Goal: Task Accomplishment & Management: Use online tool/utility

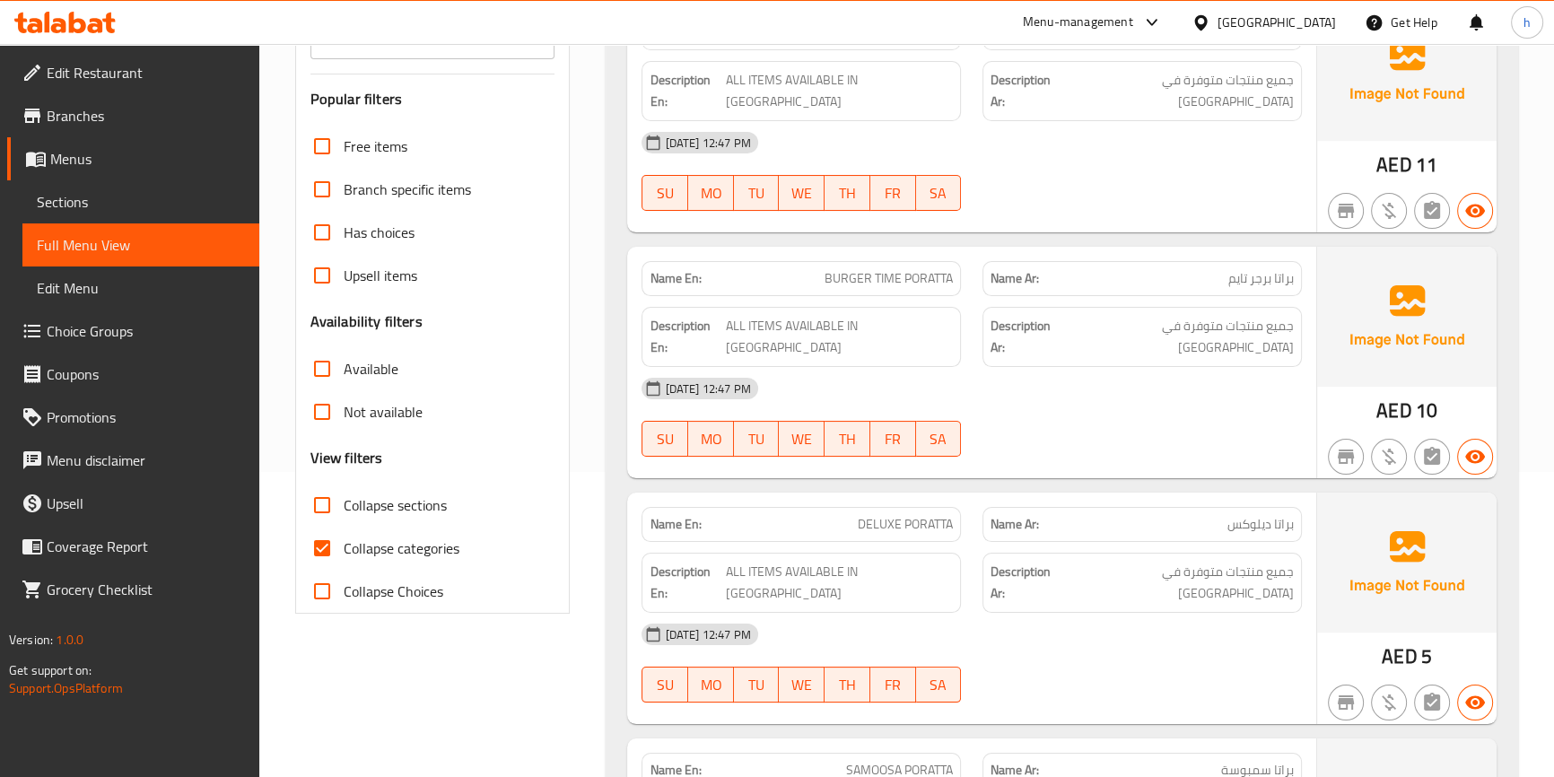
scroll to position [571, 0]
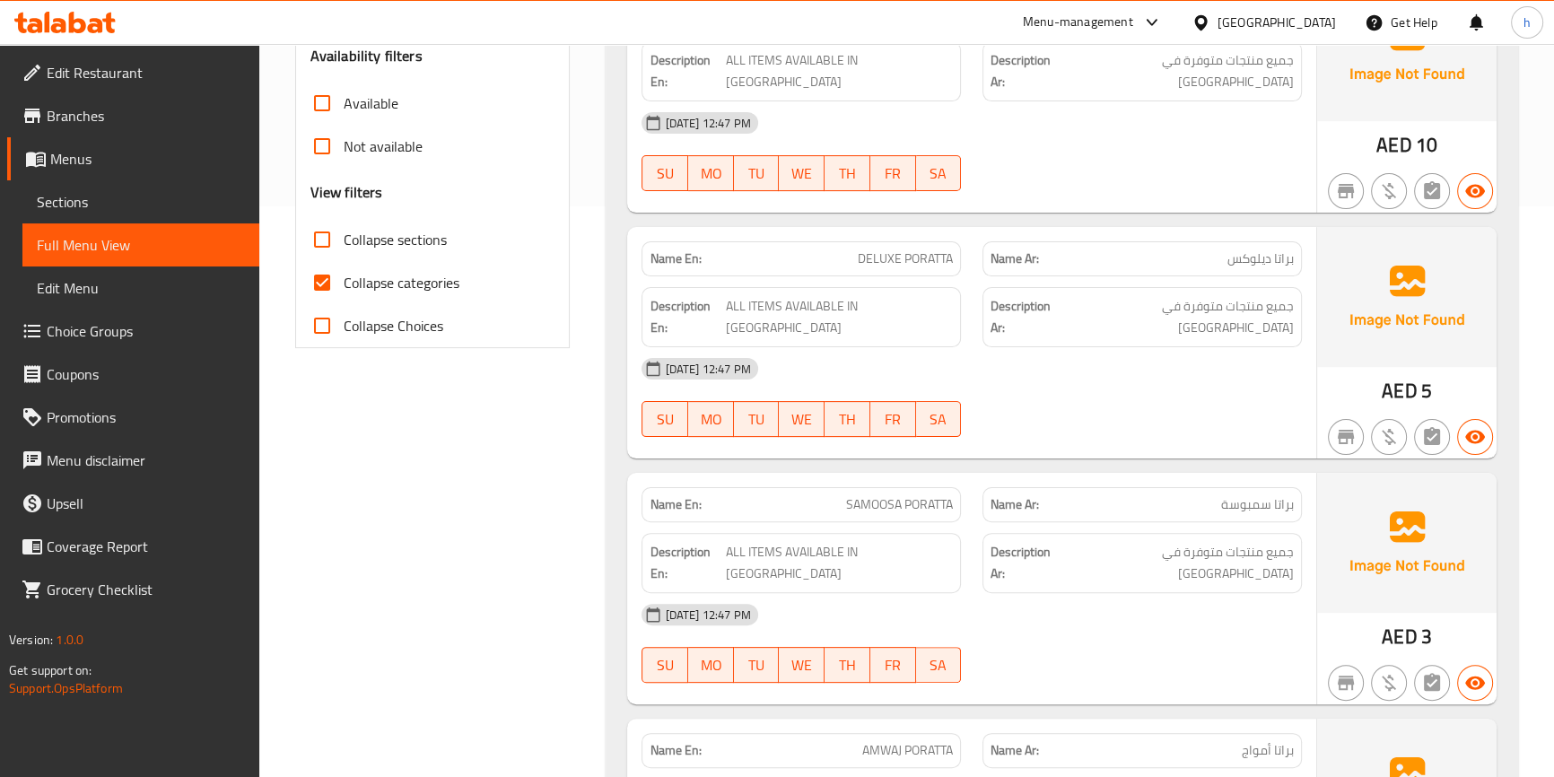
click at [319, 277] on input "Collapse categories" at bounding box center [322, 282] width 43 height 43
checkbox input "false"
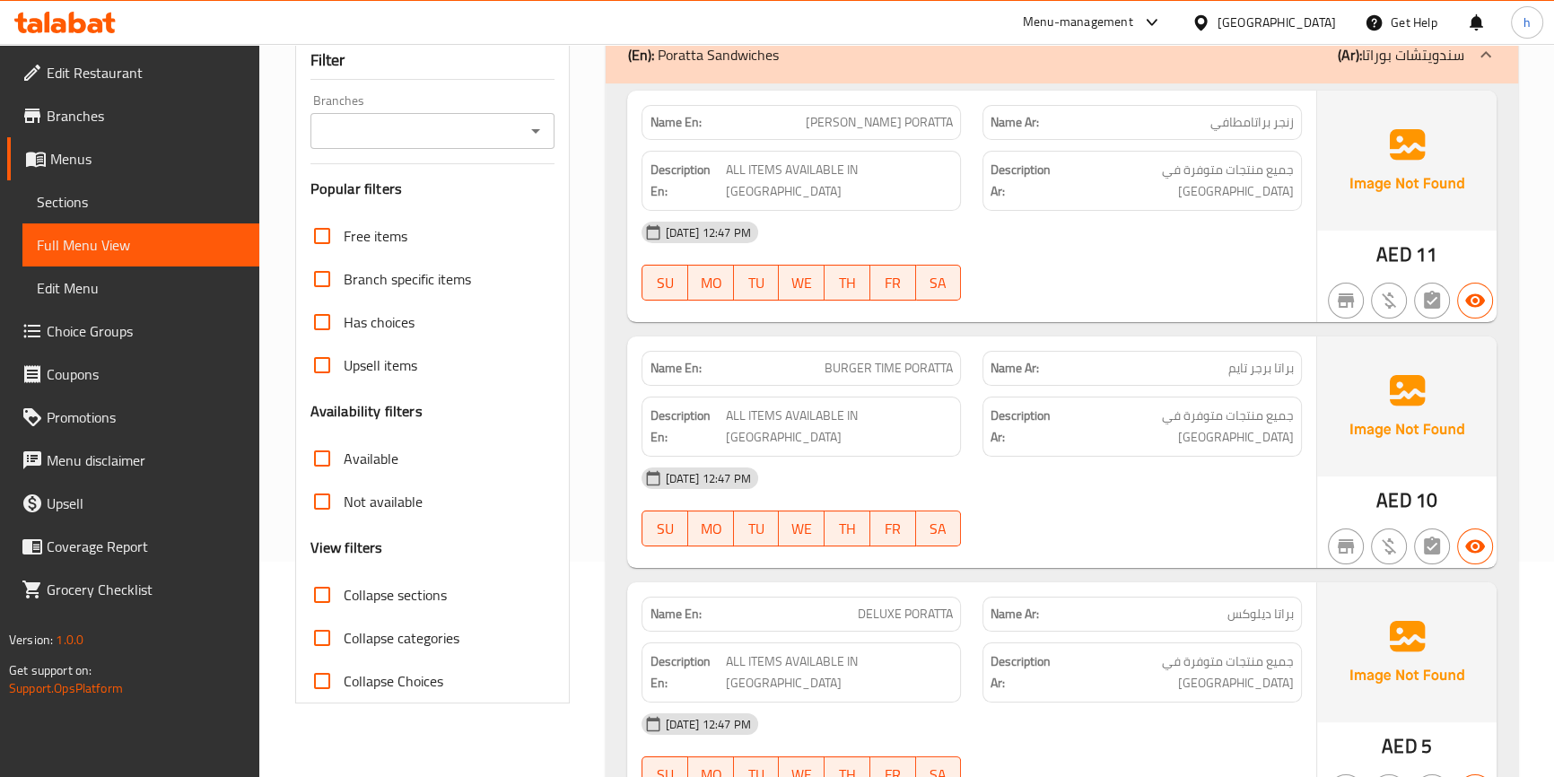
scroll to position [244, 0]
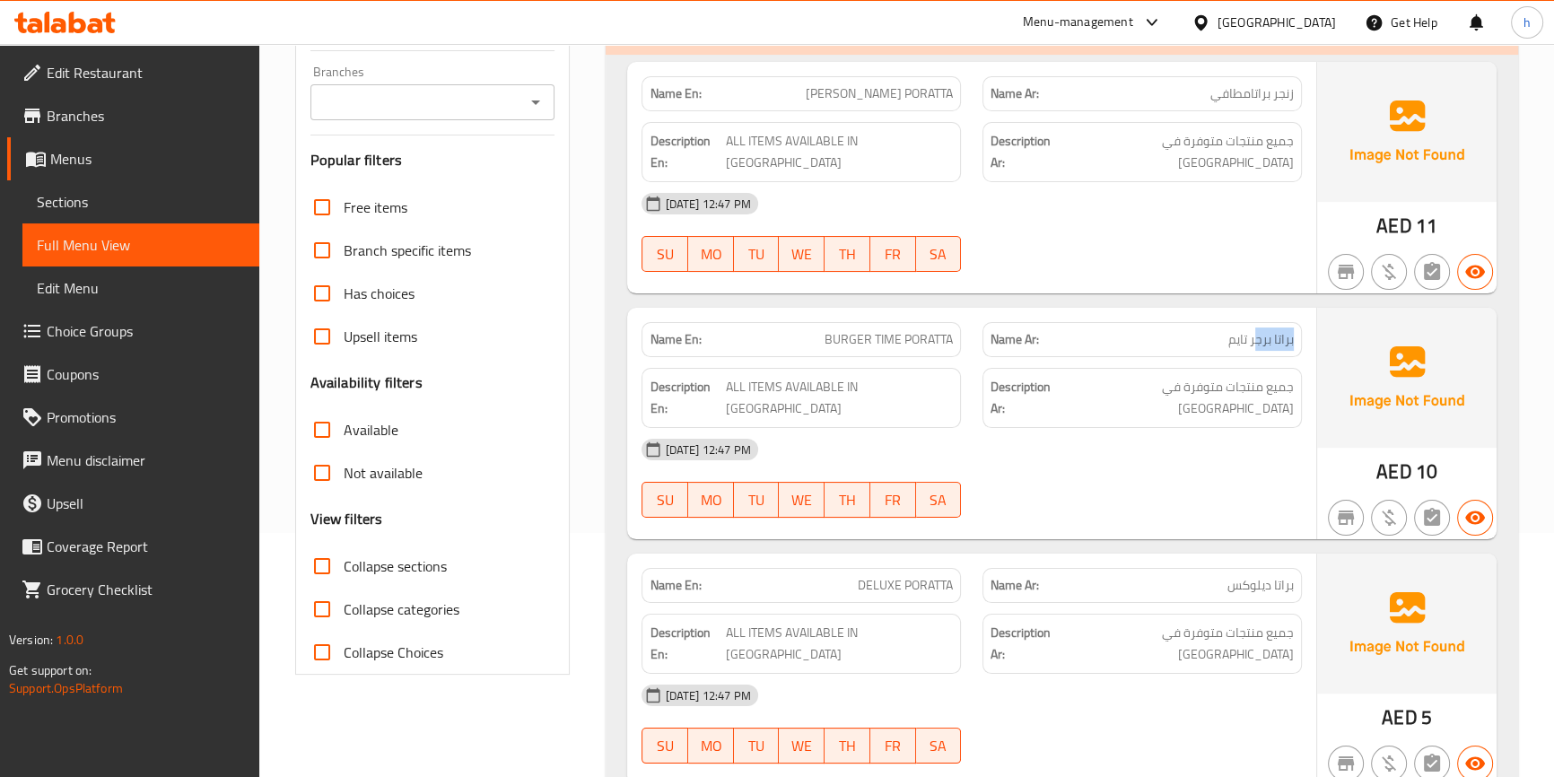
drag, startPoint x: 1258, startPoint y: 312, endPoint x: 1080, endPoint y: 318, distance: 177.7
click at [1089, 330] on p "Name Ar: براتا برجر تايم" at bounding box center [1141, 339] width 303 height 19
click at [870, 330] on span "BURGER TIME PORATTA" at bounding box center [888, 339] width 128 height 19
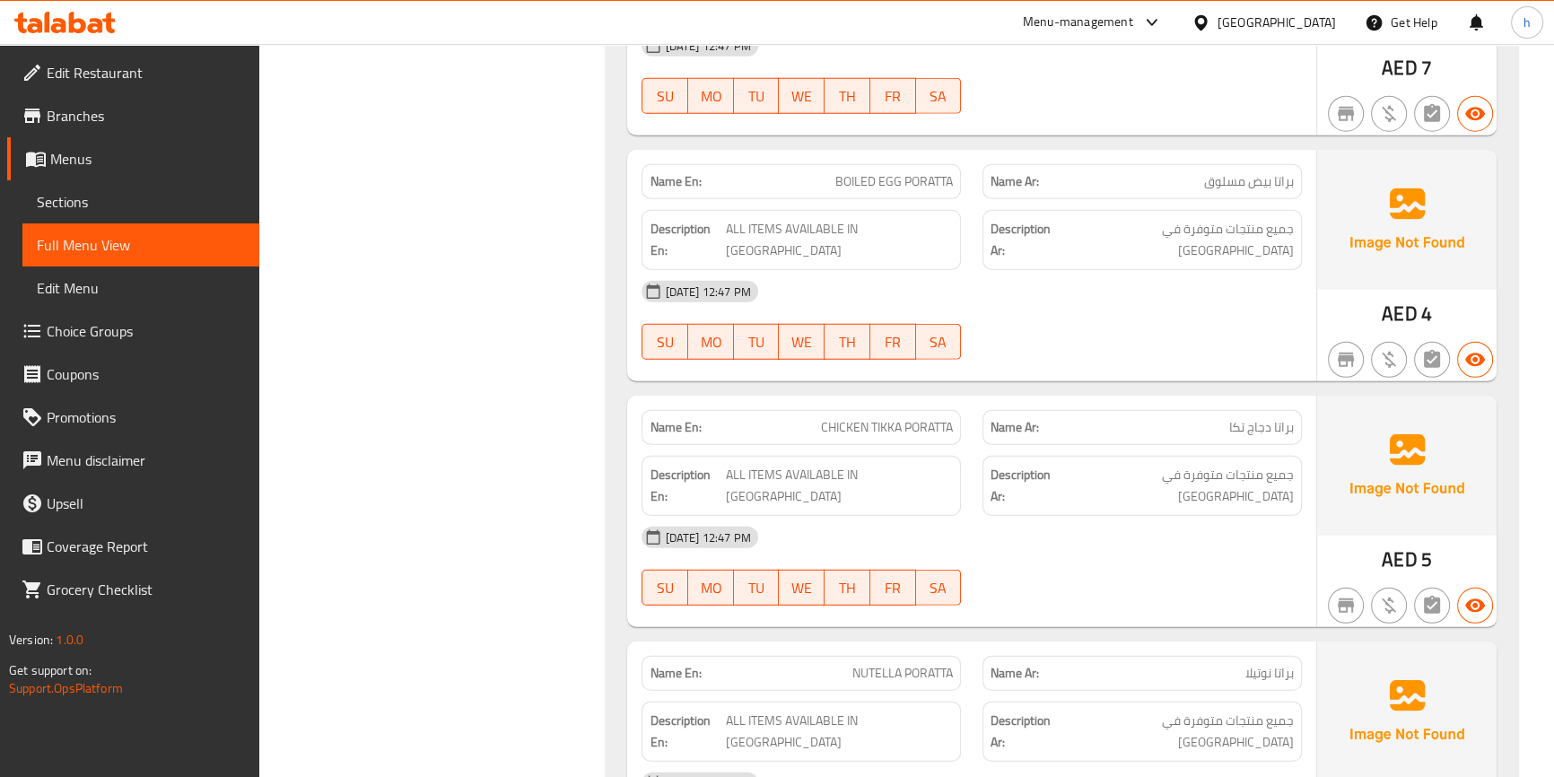
scroll to position [6198, 0]
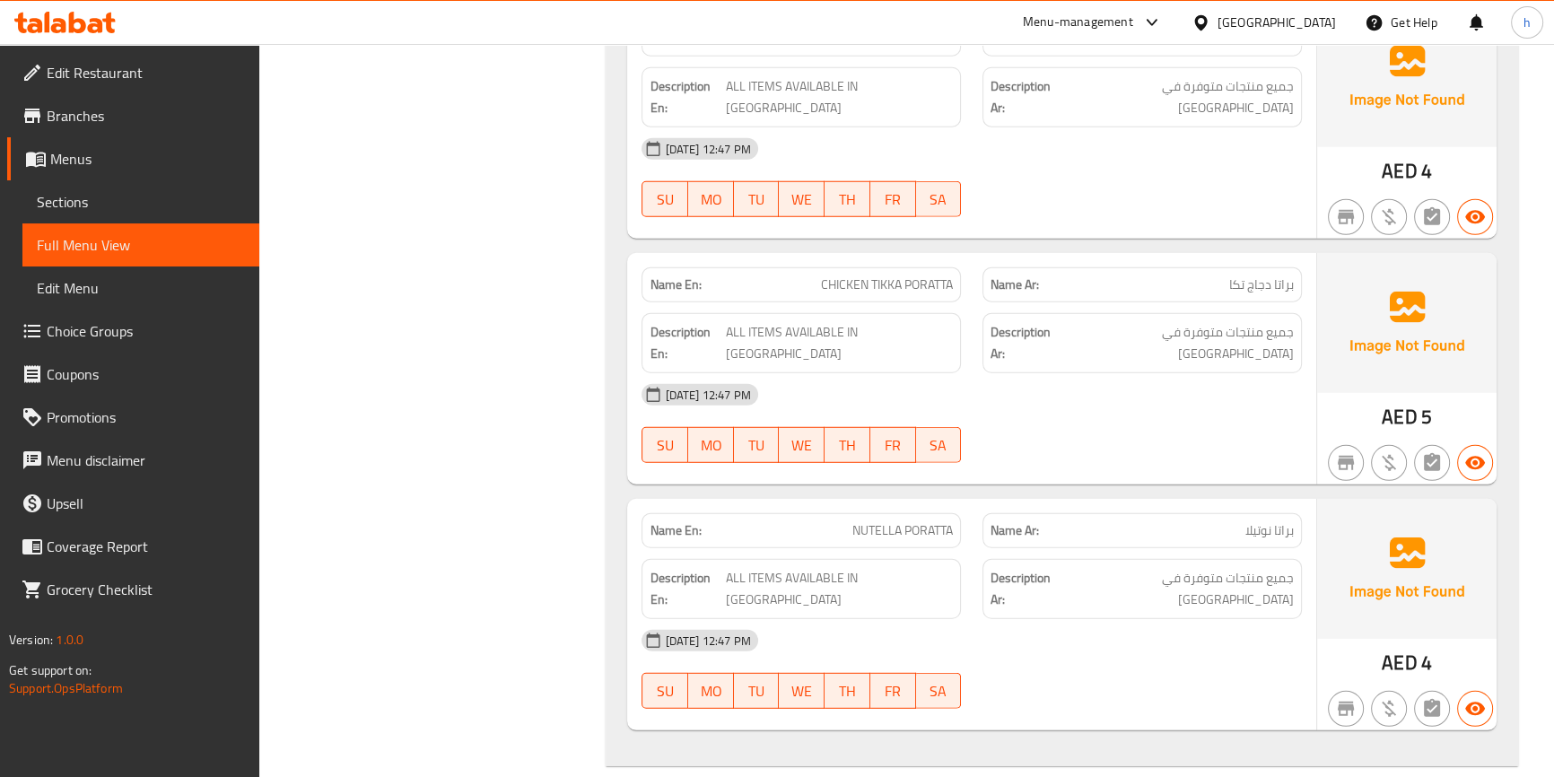
drag, startPoint x: 833, startPoint y: 303, endPoint x: 956, endPoint y: 309, distance: 123.1
drag, startPoint x: 978, startPoint y: 311, endPoint x: 920, endPoint y: 303, distance: 58.9
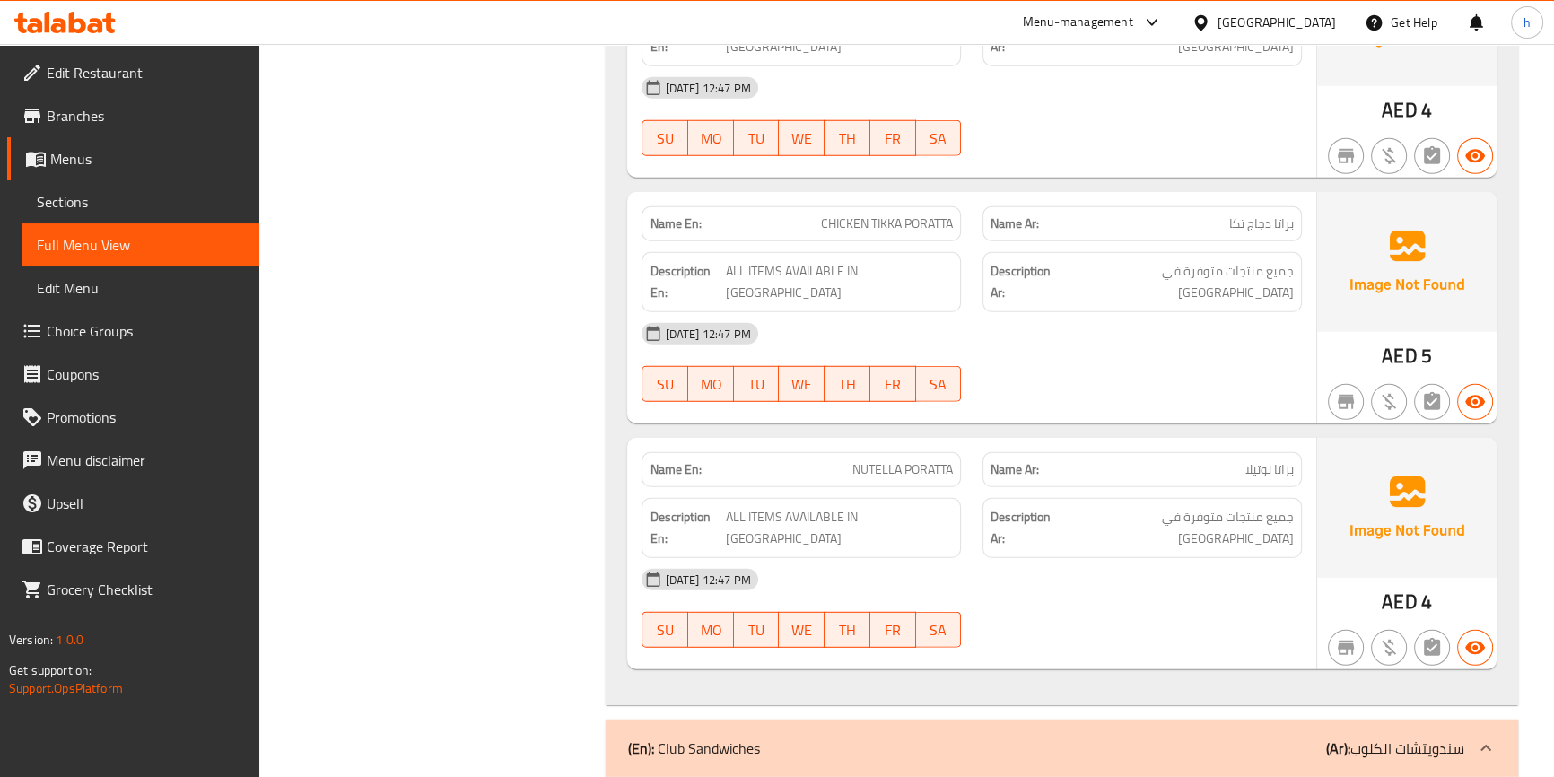
scroll to position [6360, 0]
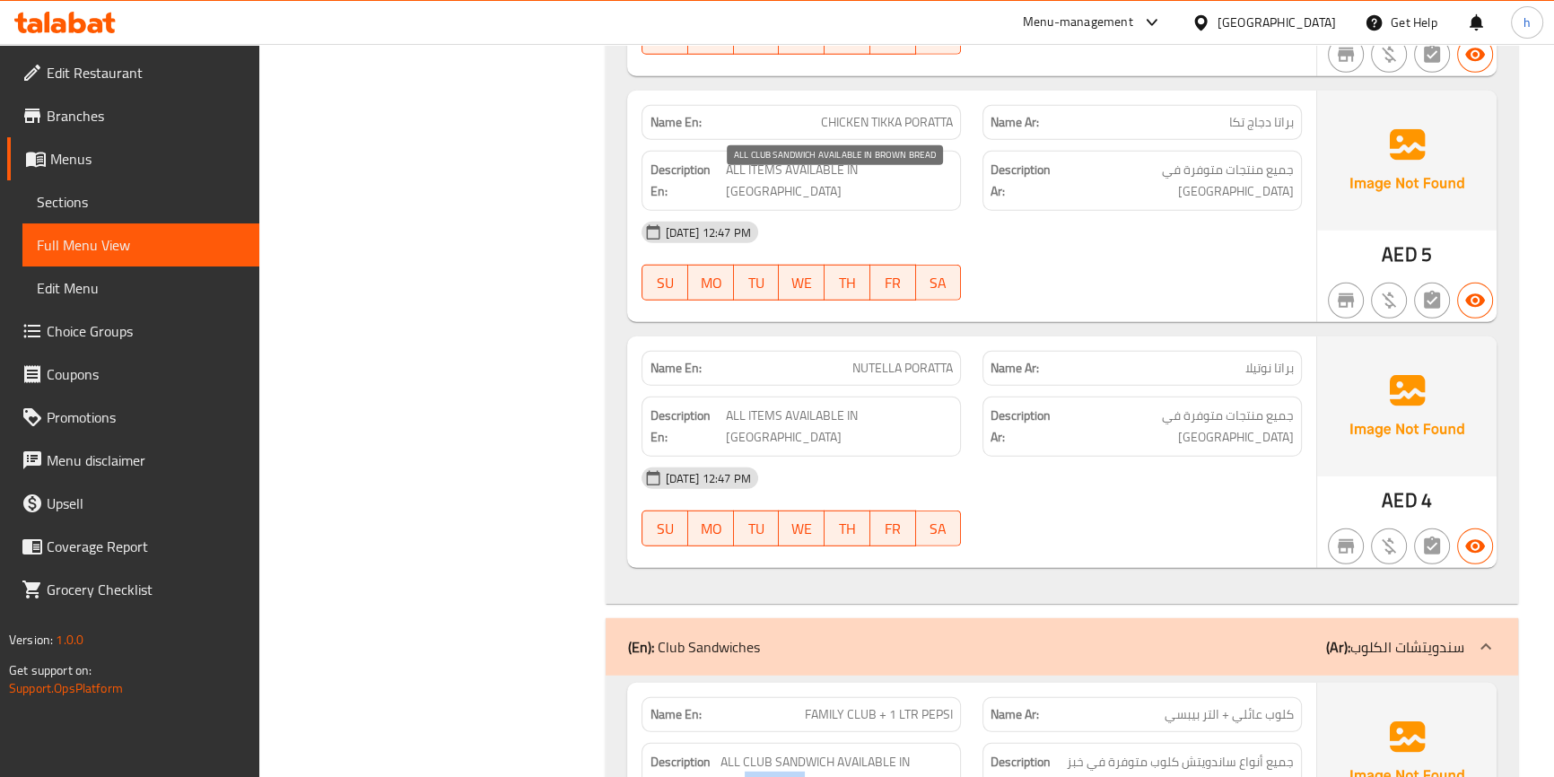
drag, startPoint x: 739, startPoint y: 205, endPoint x: 842, endPoint y: 205, distance: 103.2
click at [841, 751] on span "ALL CLUB SANDWICH AVAILABLE IN BROWN BREAD" at bounding box center [836, 773] width 232 height 44
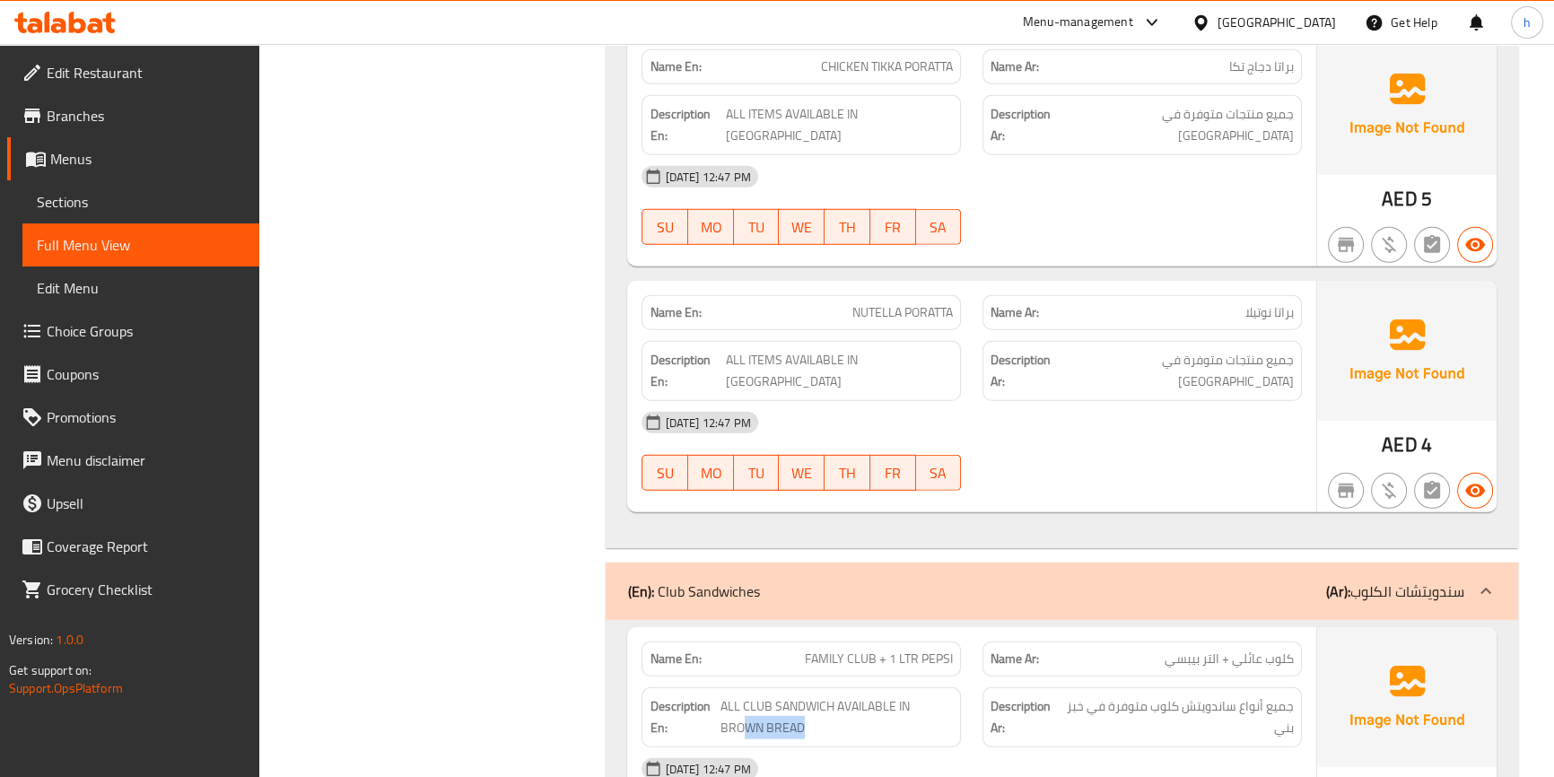
scroll to position [6442, 0]
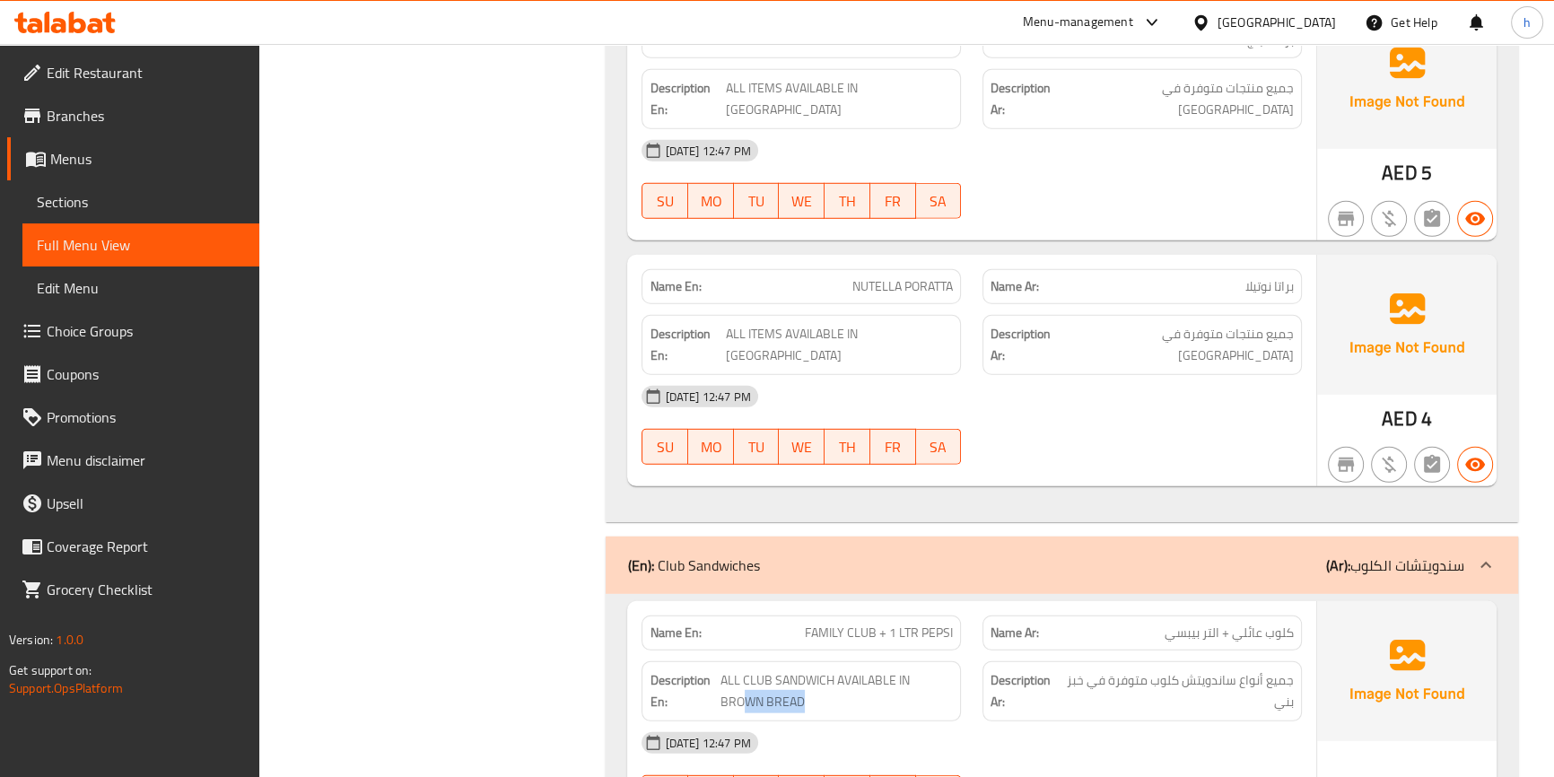
drag, startPoint x: 879, startPoint y: 420, endPoint x: 1017, endPoint y: 444, distance: 140.3
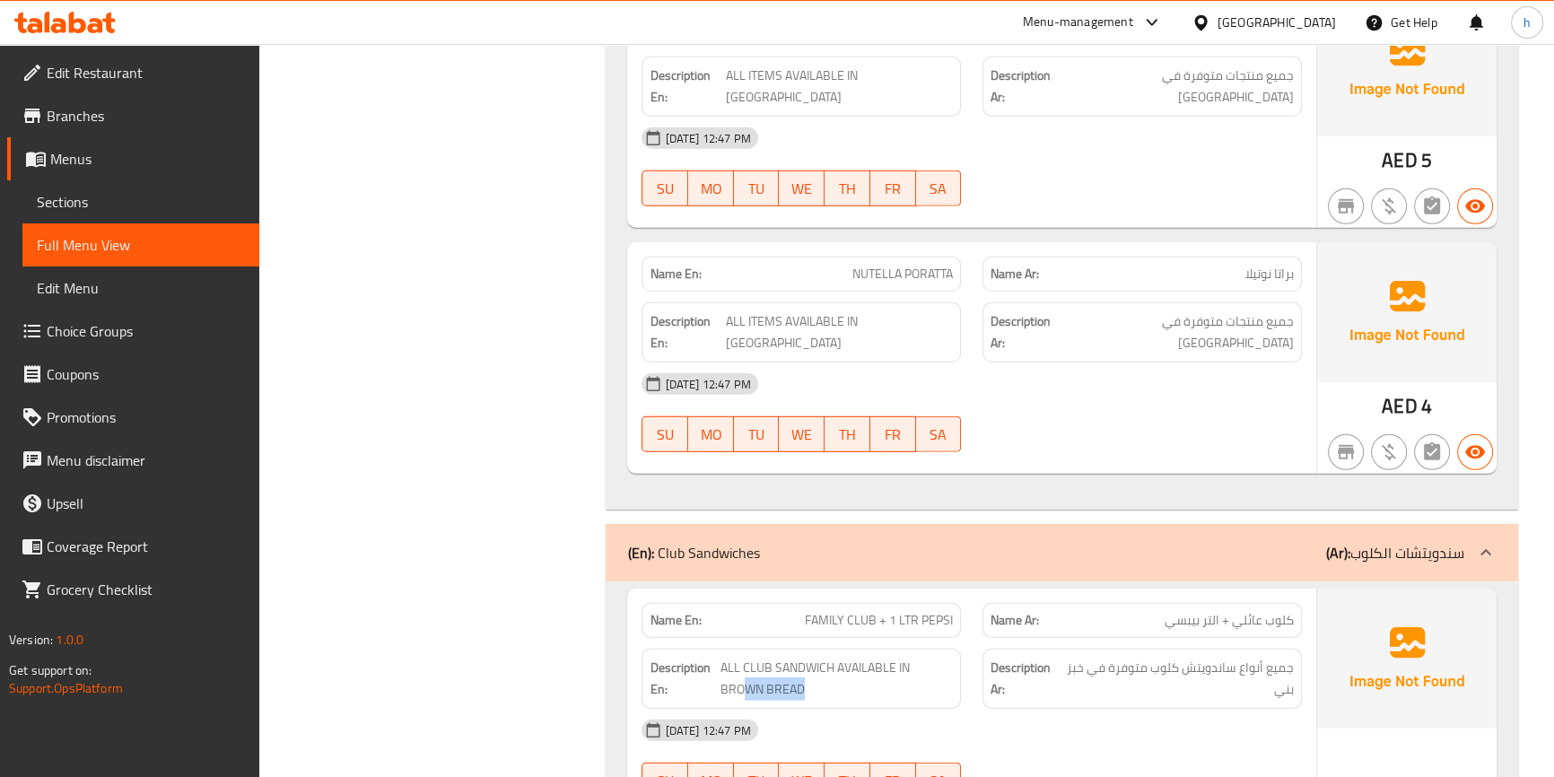
scroll to position [6687, 0]
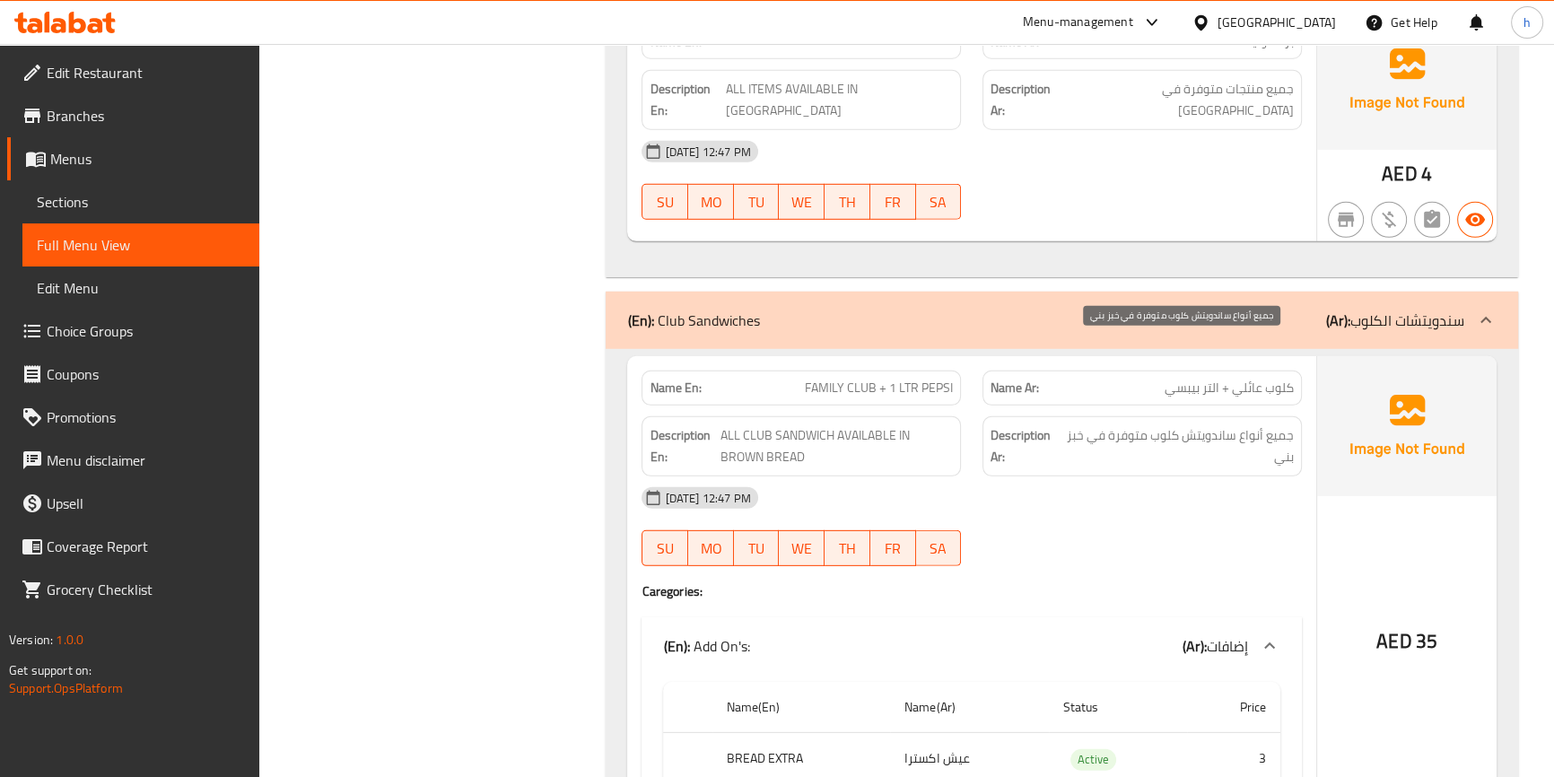
drag, startPoint x: 1181, startPoint y: 350, endPoint x: 1259, endPoint y: 345, distance: 78.2
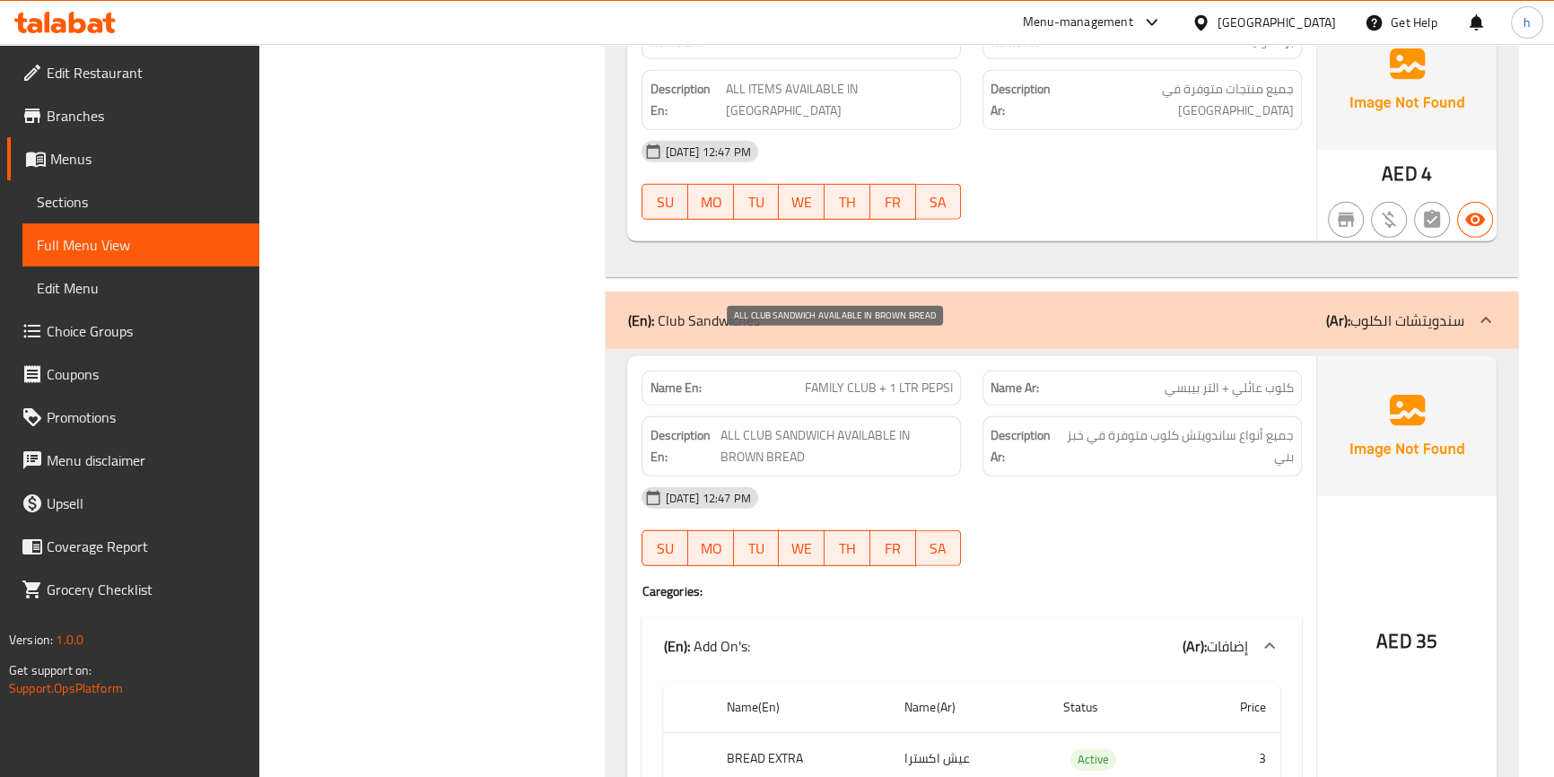
drag, startPoint x: 859, startPoint y: 351, endPoint x: 917, endPoint y: 403, distance: 77.5
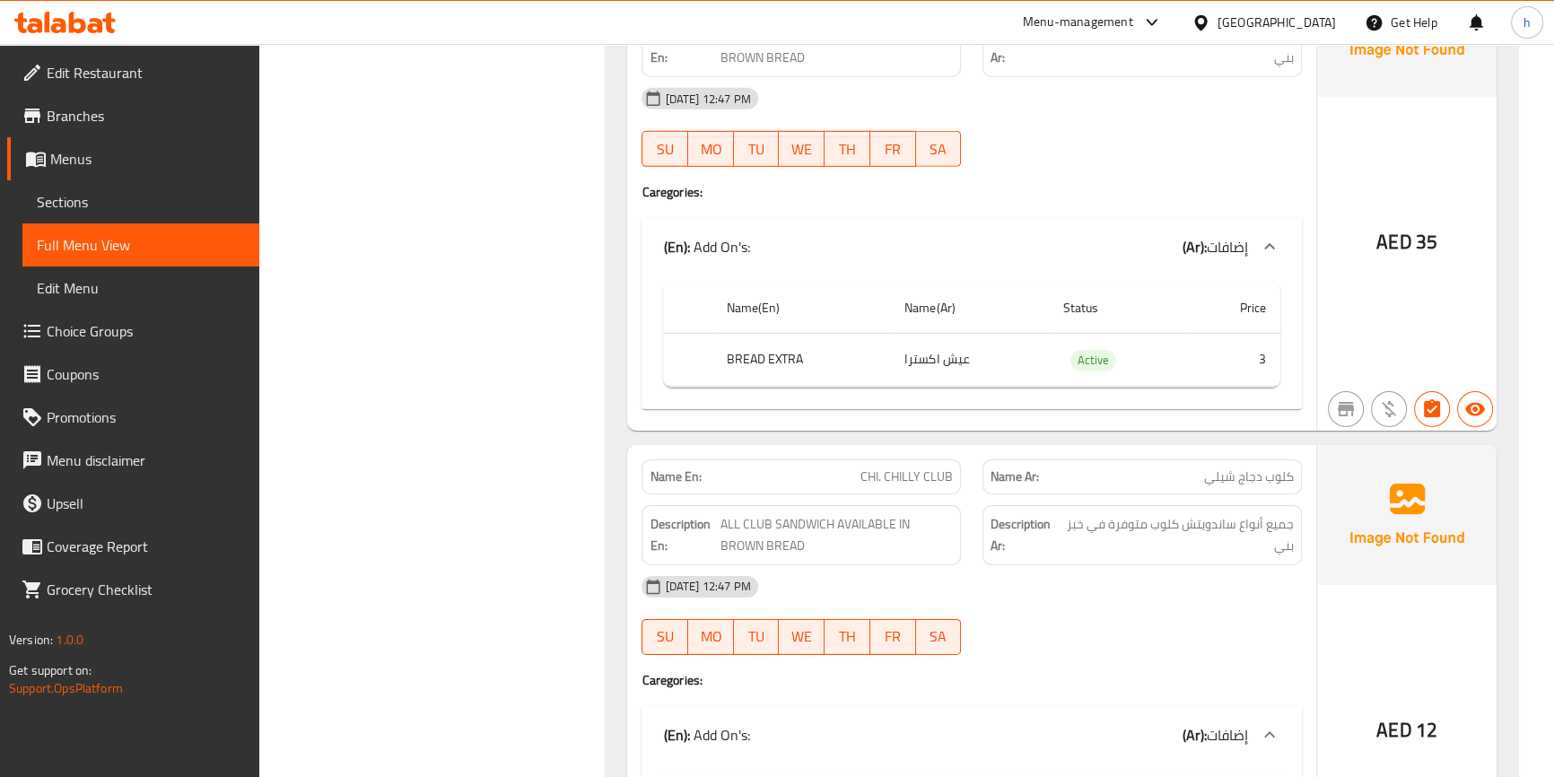
scroll to position [7177, 0]
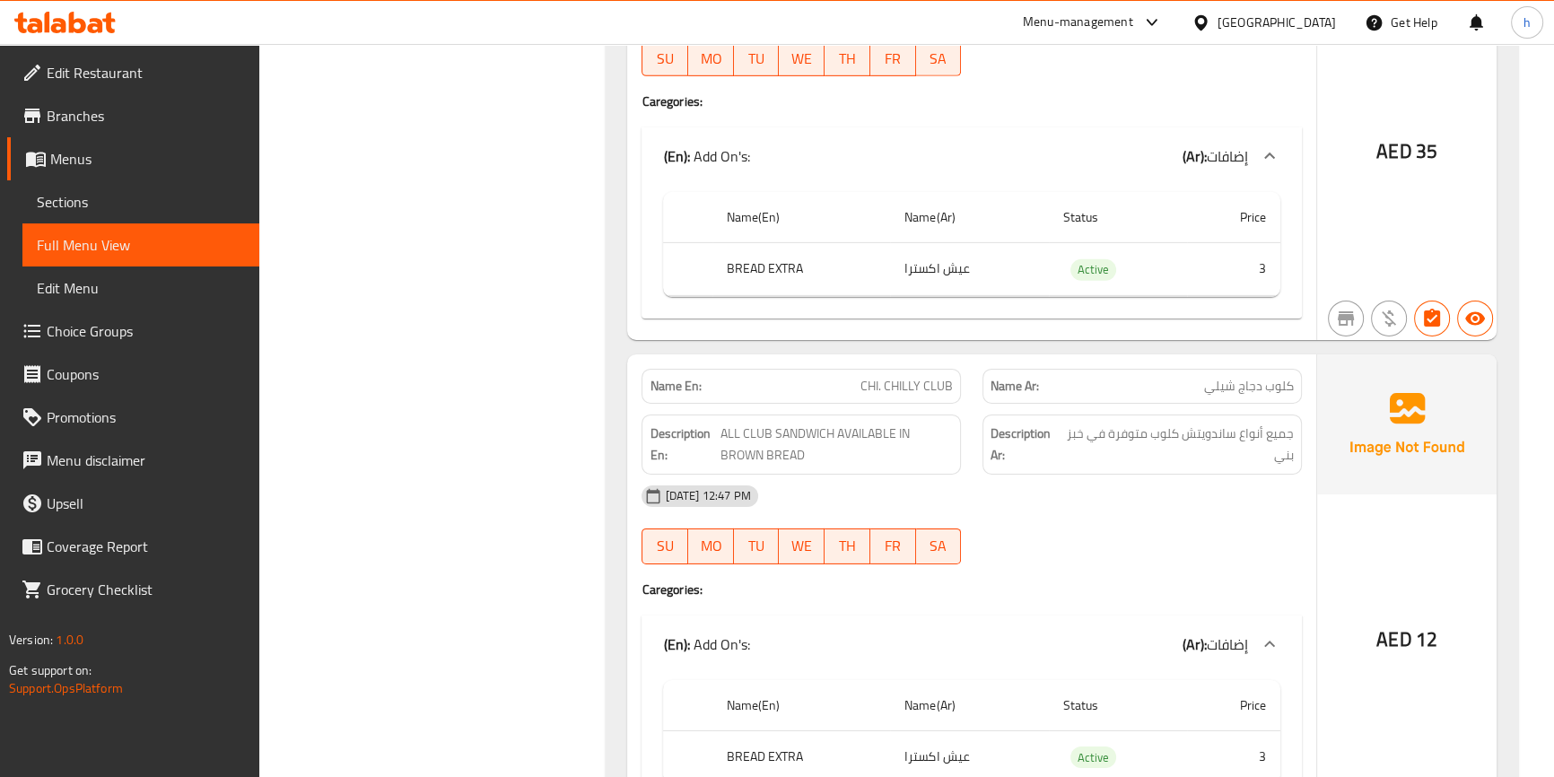
drag, startPoint x: 1246, startPoint y: 299, endPoint x: 1291, endPoint y: 299, distance: 44.9
drag, startPoint x: 912, startPoint y: 301, endPoint x: 987, endPoint y: 301, distance: 74.5
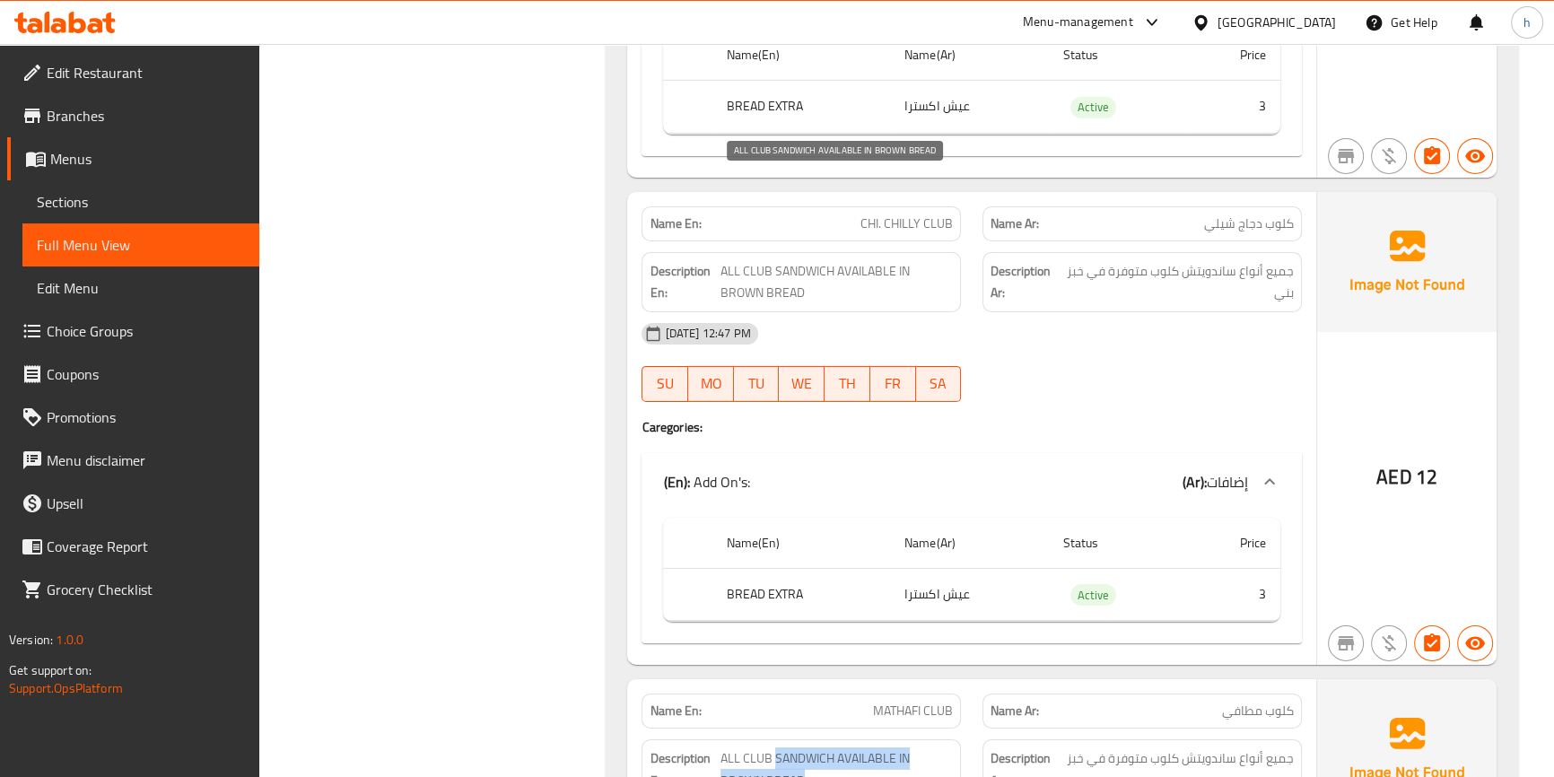
drag, startPoint x: 774, startPoint y: 188, endPoint x: 858, endPoint y: 205, distance: 85.0
click at [858, 747] on span "ALL CLUB SANDWICH AVAILABLE IN BROWN BREAD" at bounding box center [836, 769] width 232 height 44
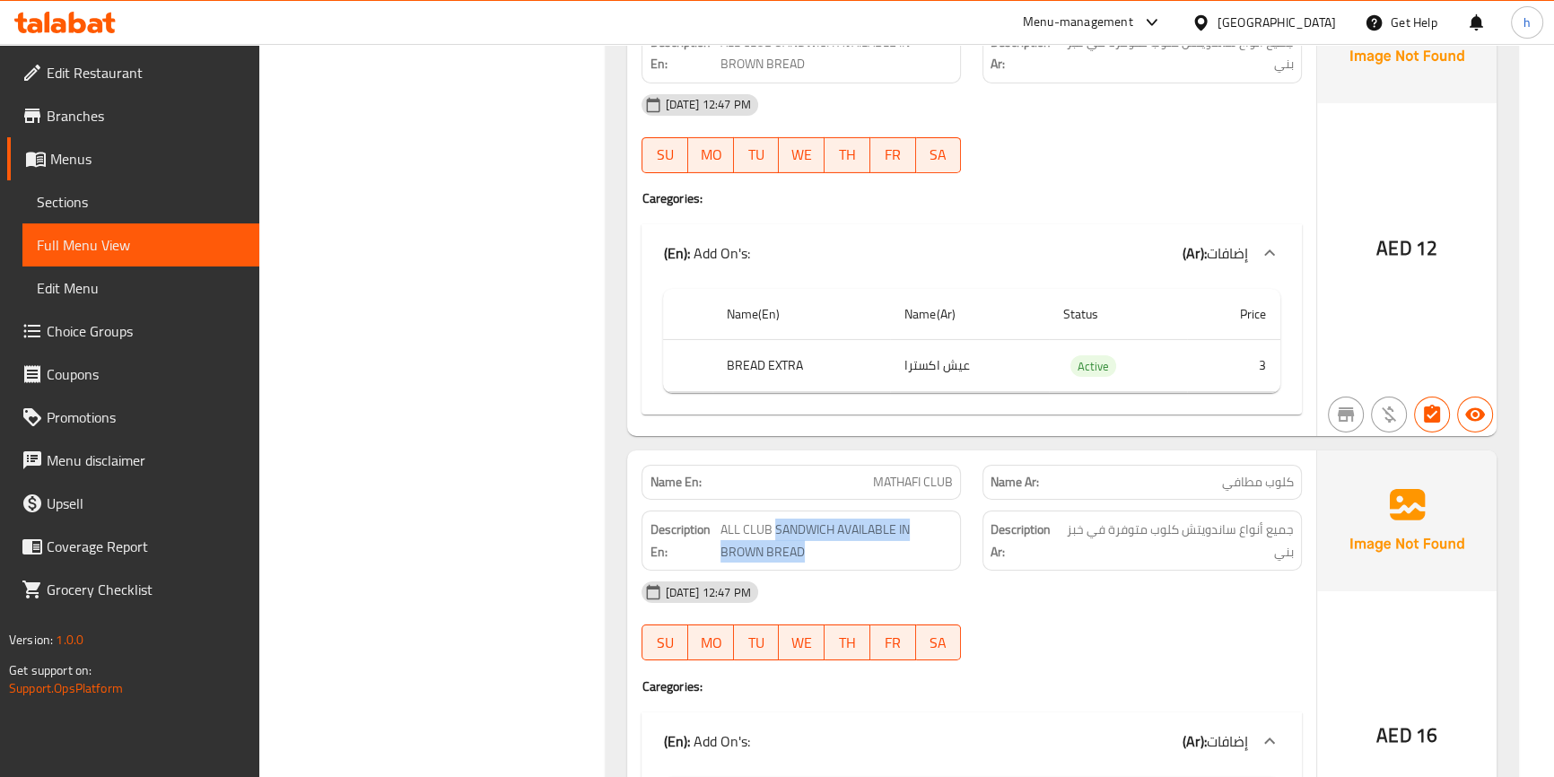
scroll to position [7666, 0]
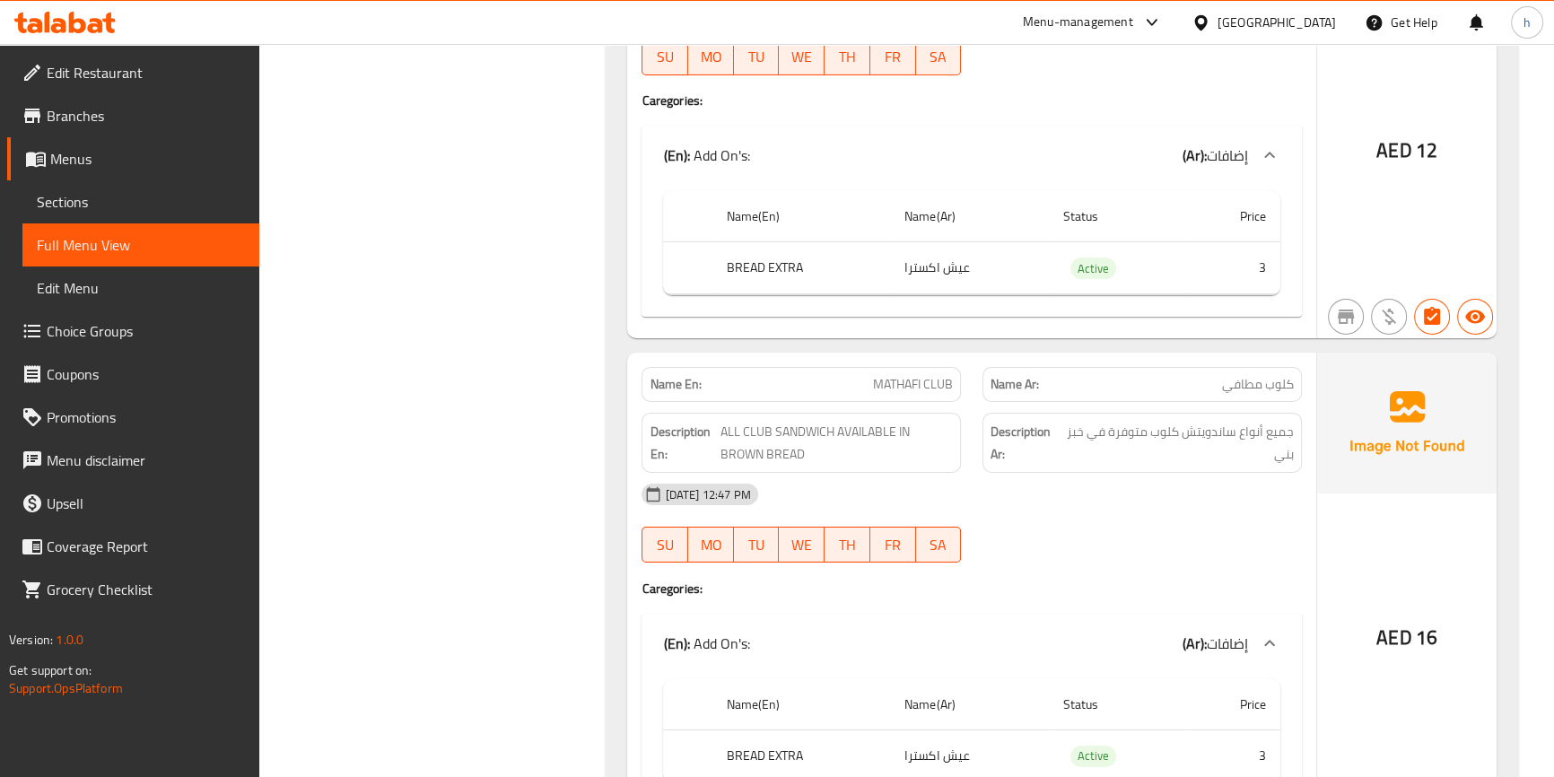
drag, startPoint x: 1142, startPoint y: 314, endPoint x: 1202, endPoint y: 350, distance: 70.0
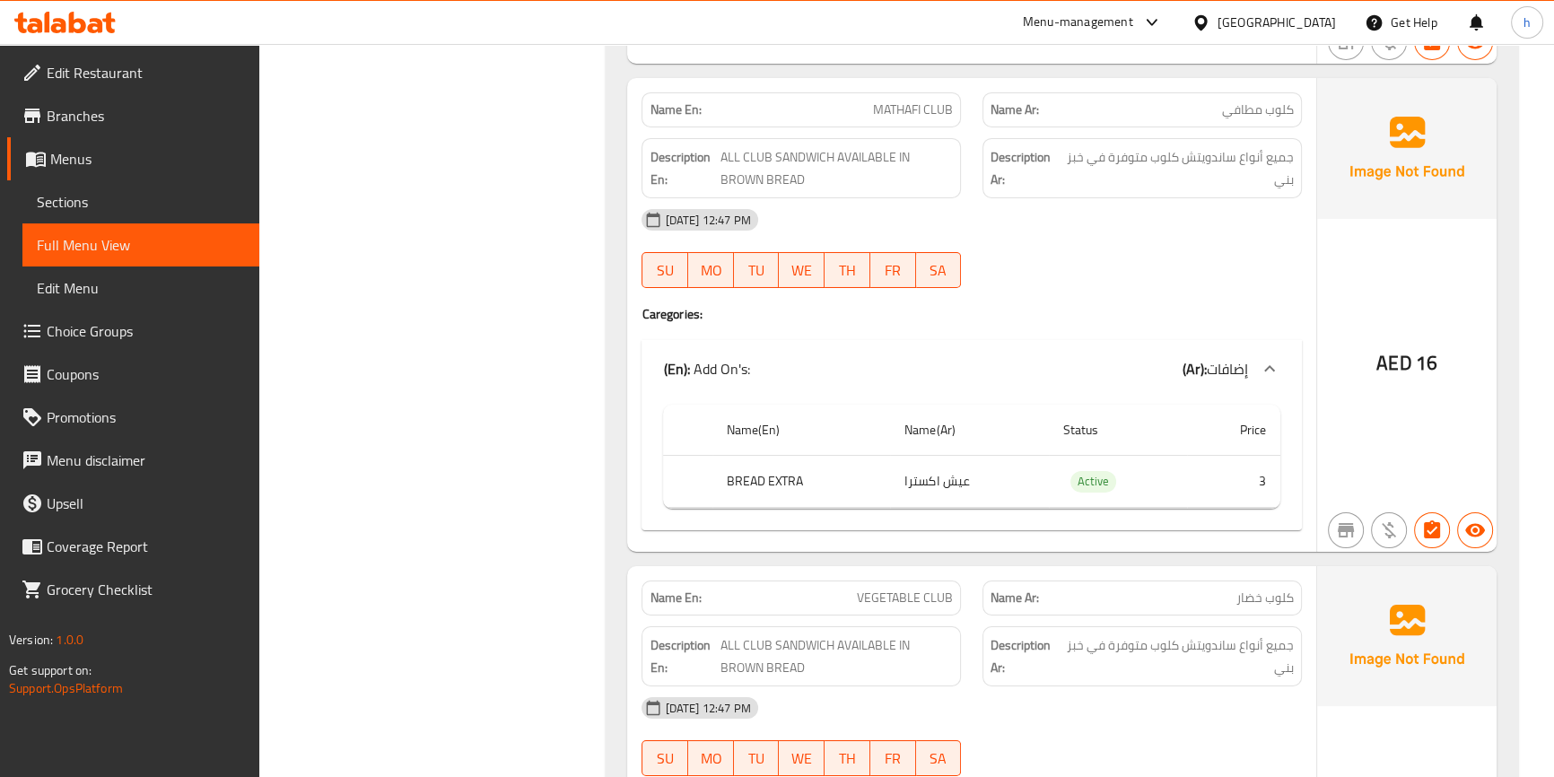
scroll to position [7992, 0]
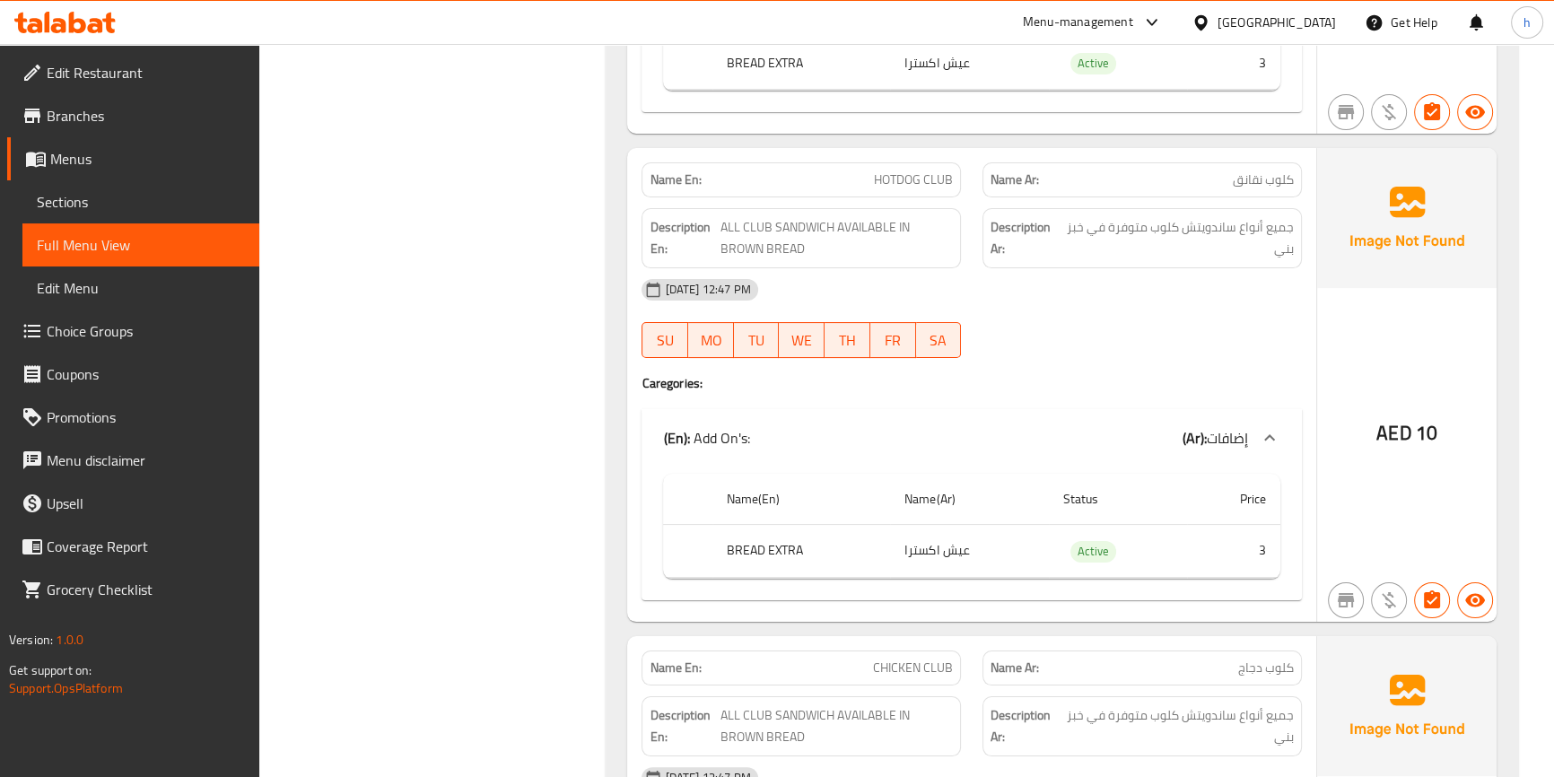
scroll to position [8726, 0]
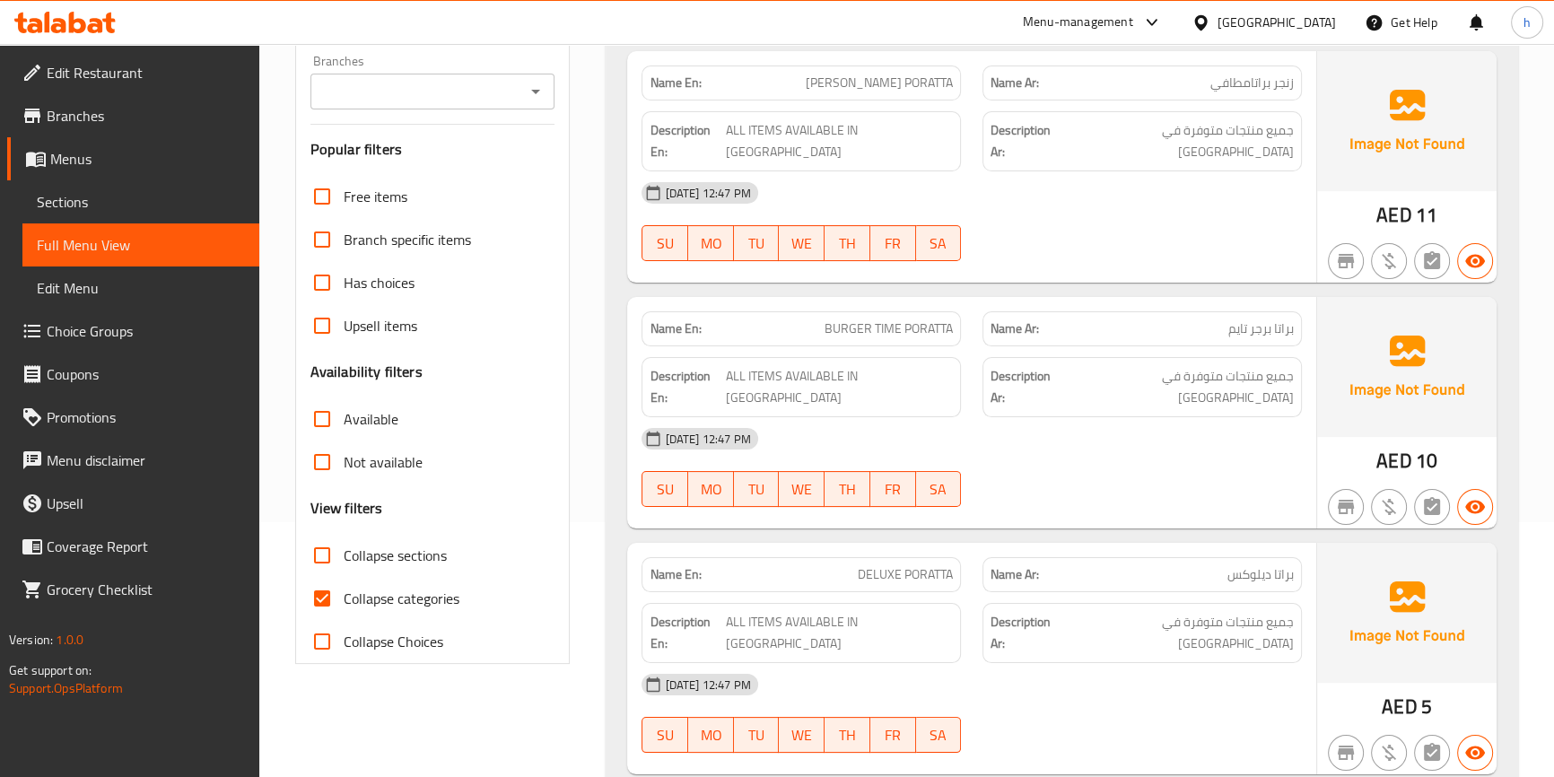
scroll to position [326, 0]
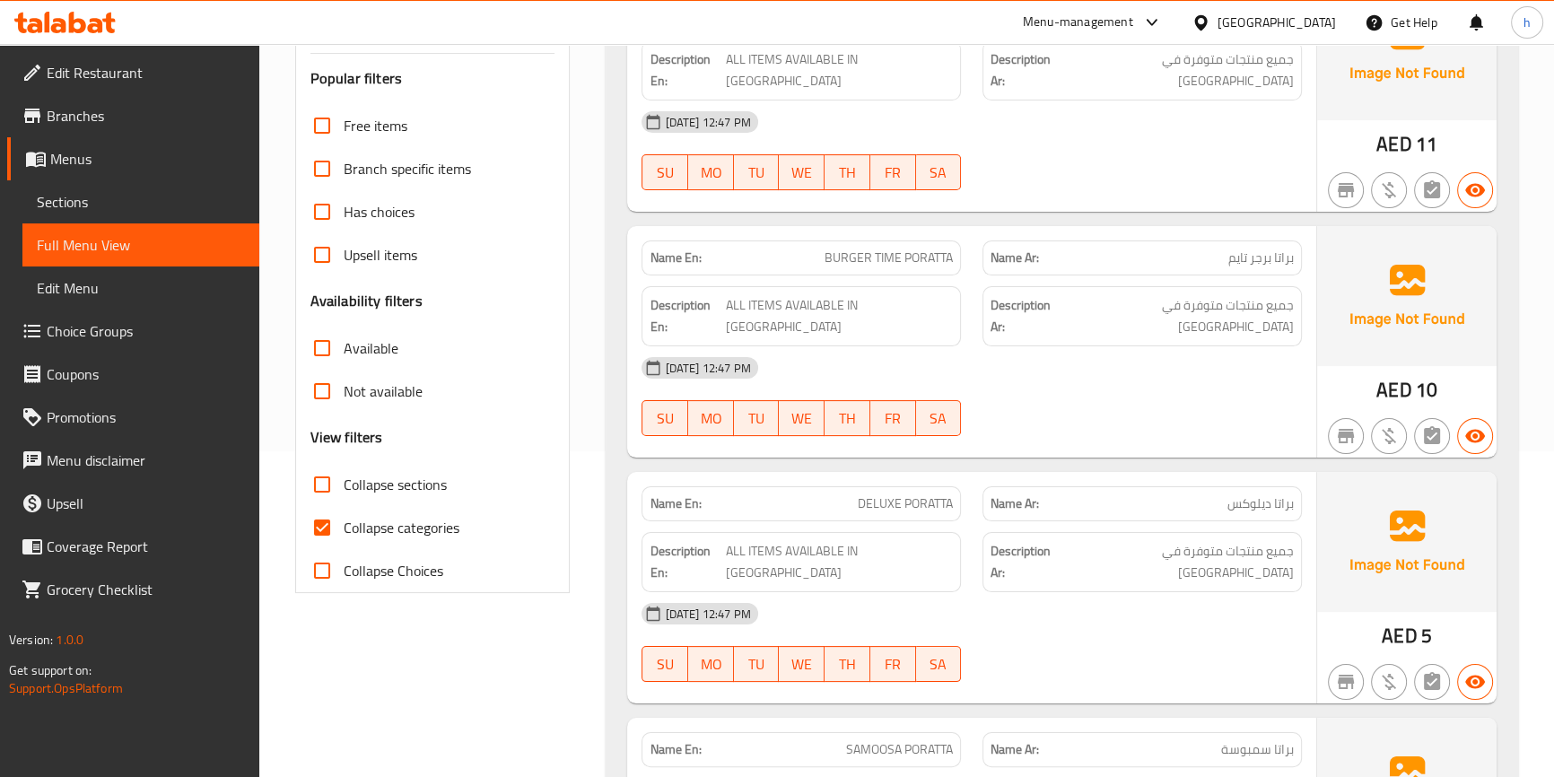
click at [334, 535] on input "Collapse categories" at bounding box center [322, 527] width 43 height 43
checkbox input "false"
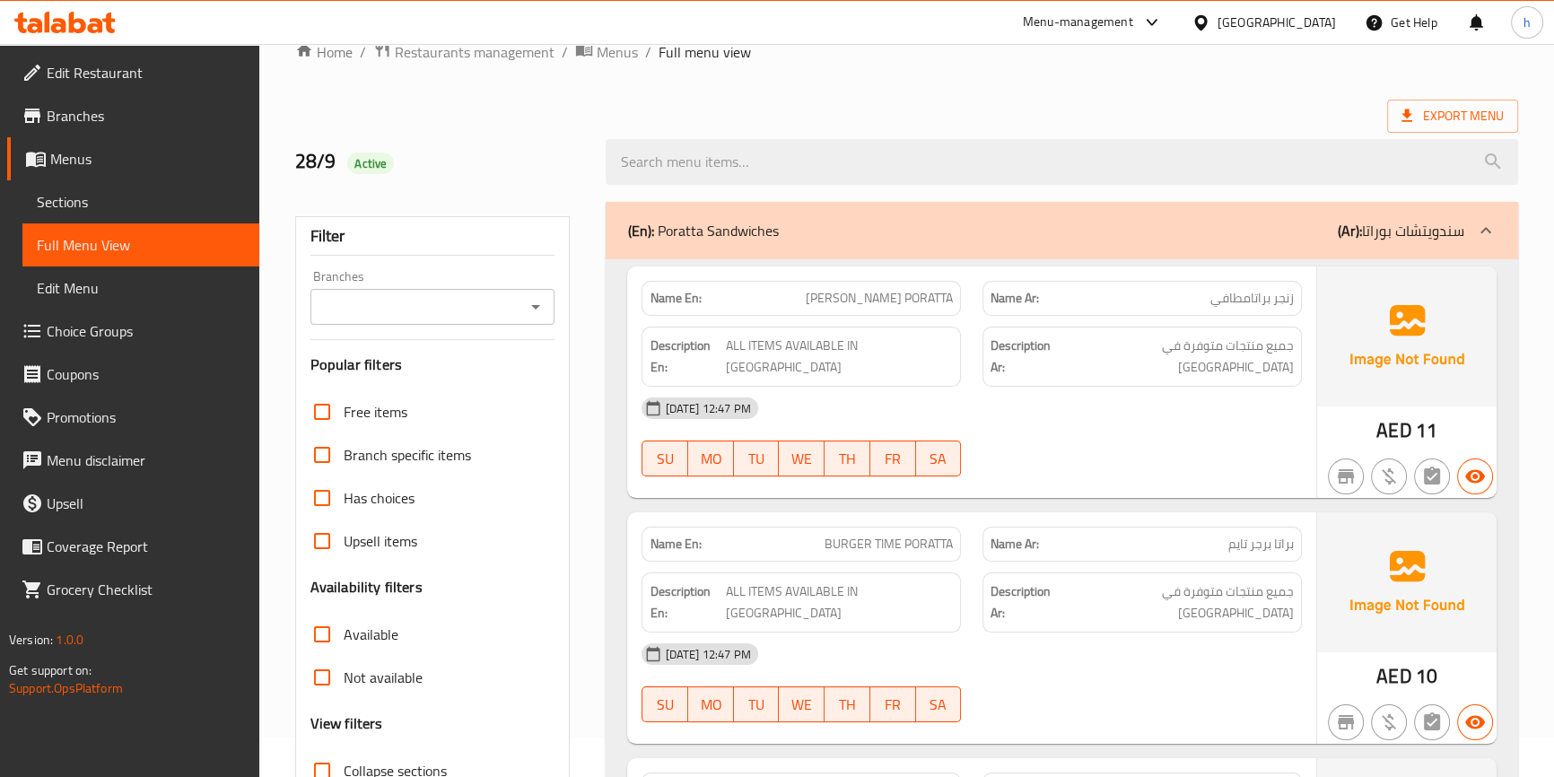
scroll to position [0, 0]
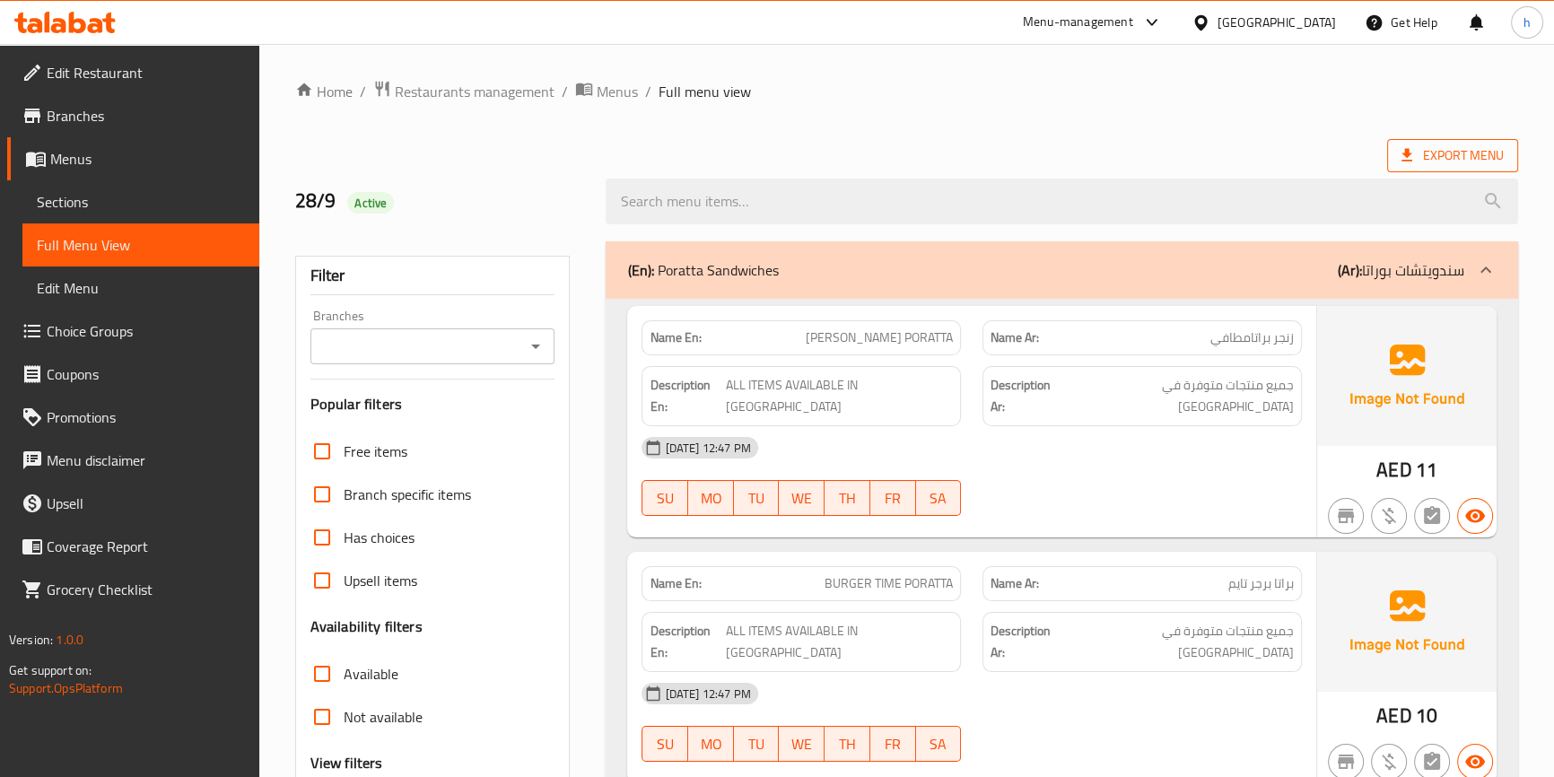
click at [1409, 163] on icon at bounding box center [1407, 155] width 18 height 18
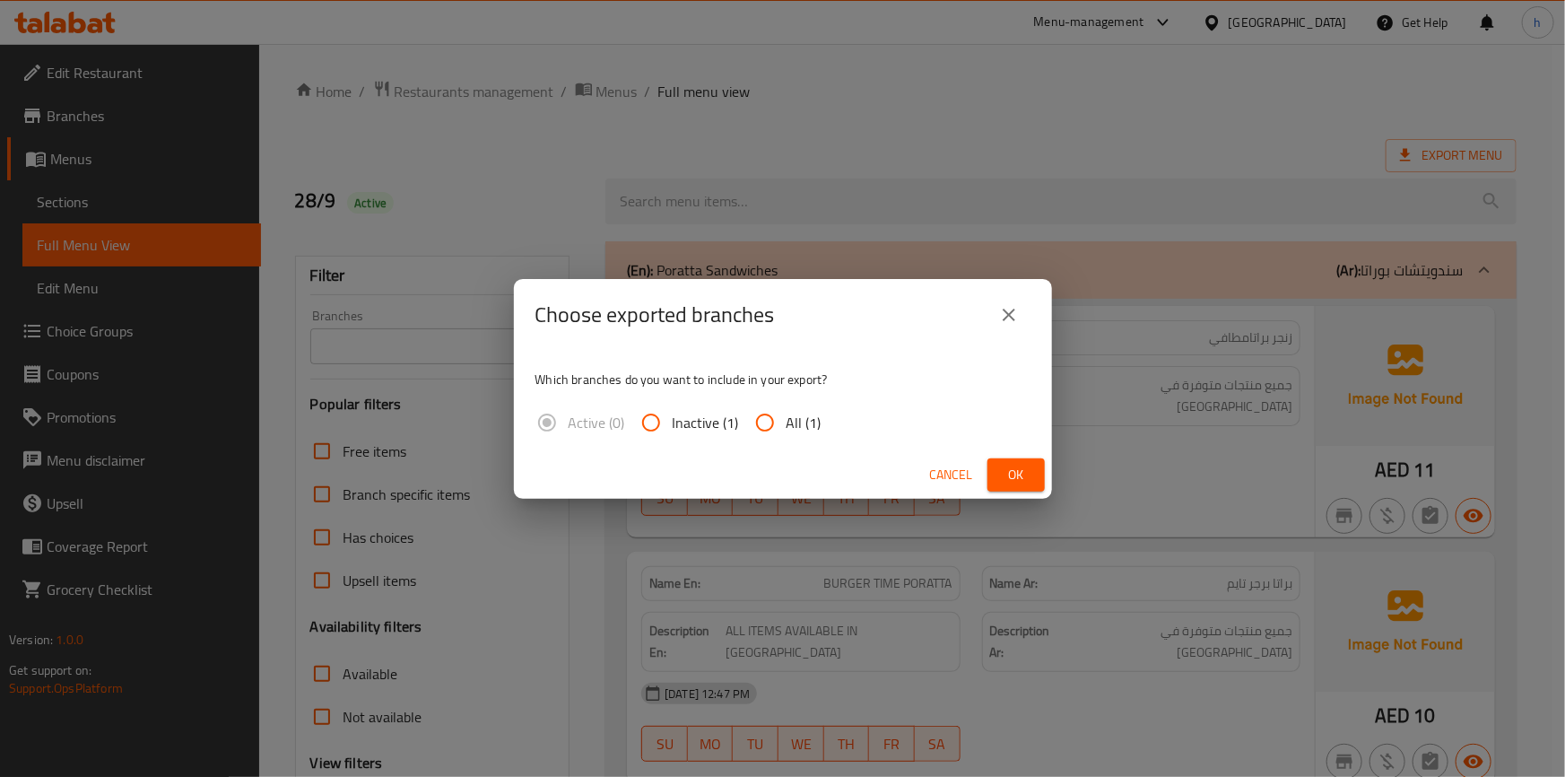
click at [744, 421] on input "All (1)" at bounding box center [765, 422] width 43 height 43
radio input "true"
click at [1034, 478] on button "Ok" at bounding box center [1016, 474] width 57 height 33
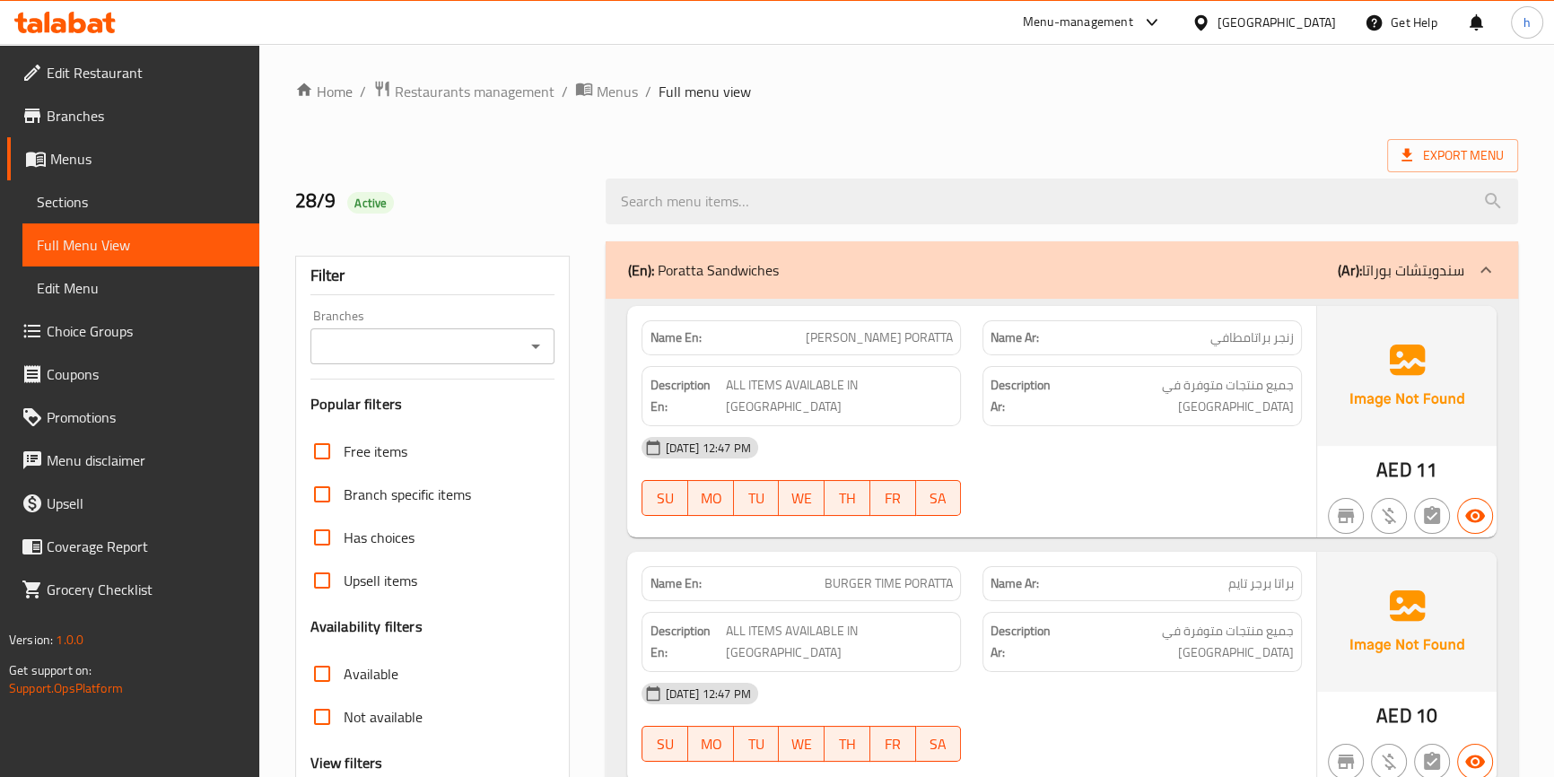
click at [642, 147] on div "Export Menu" at bounding box center [906, 155] width 1223 height 33
